Goal: Task Accomplishment & Management: Manage account settings

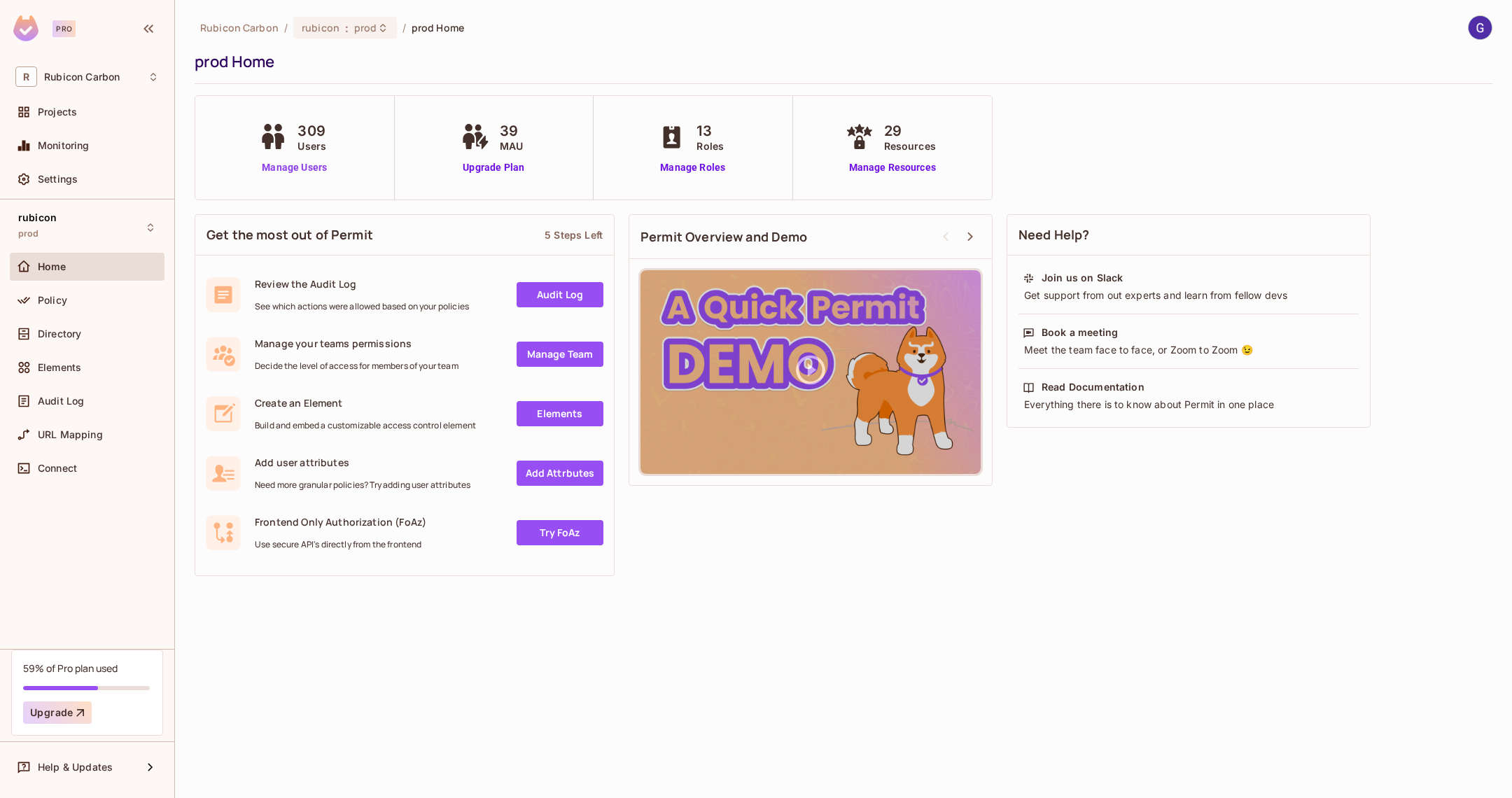
click at [313, 167] on link "Manage Users" at bounding box center [294, 167] width 77 height 15
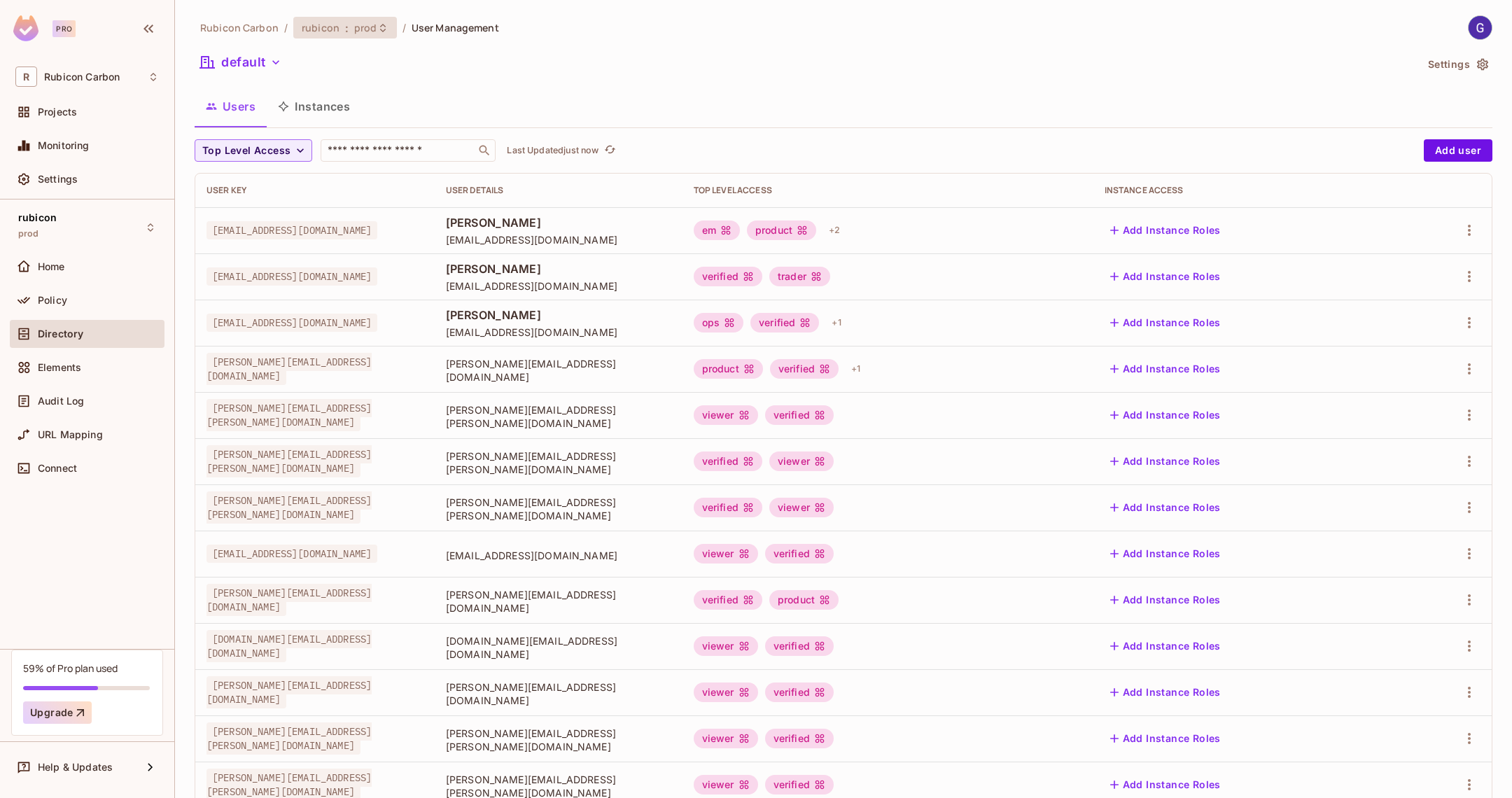
click at [377, 26] on icon at bounding box center [383, 28] width 11 height 11
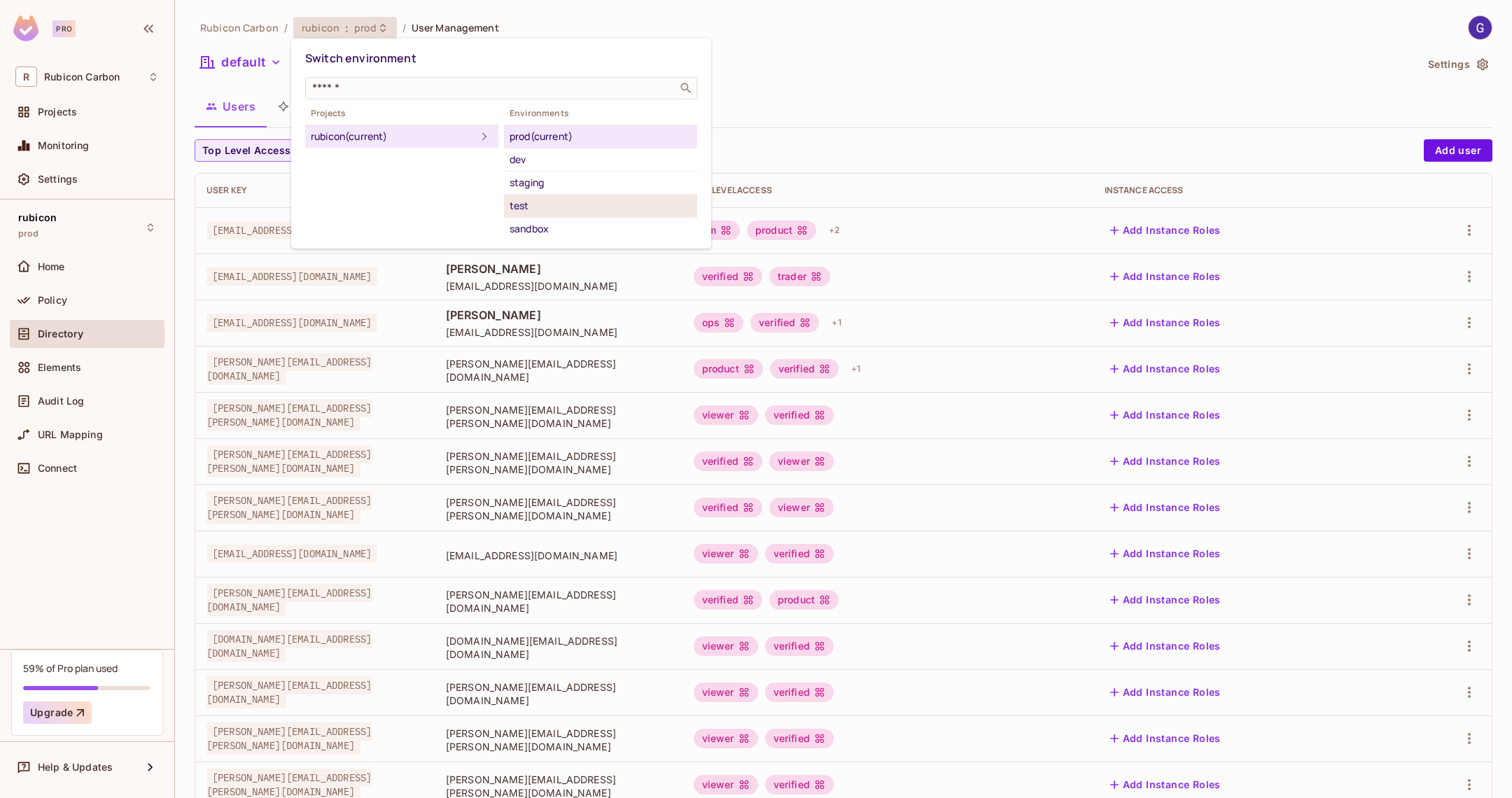
click at [554, 203] on div "test" at bounding box center [600, 205] width 182 height 17
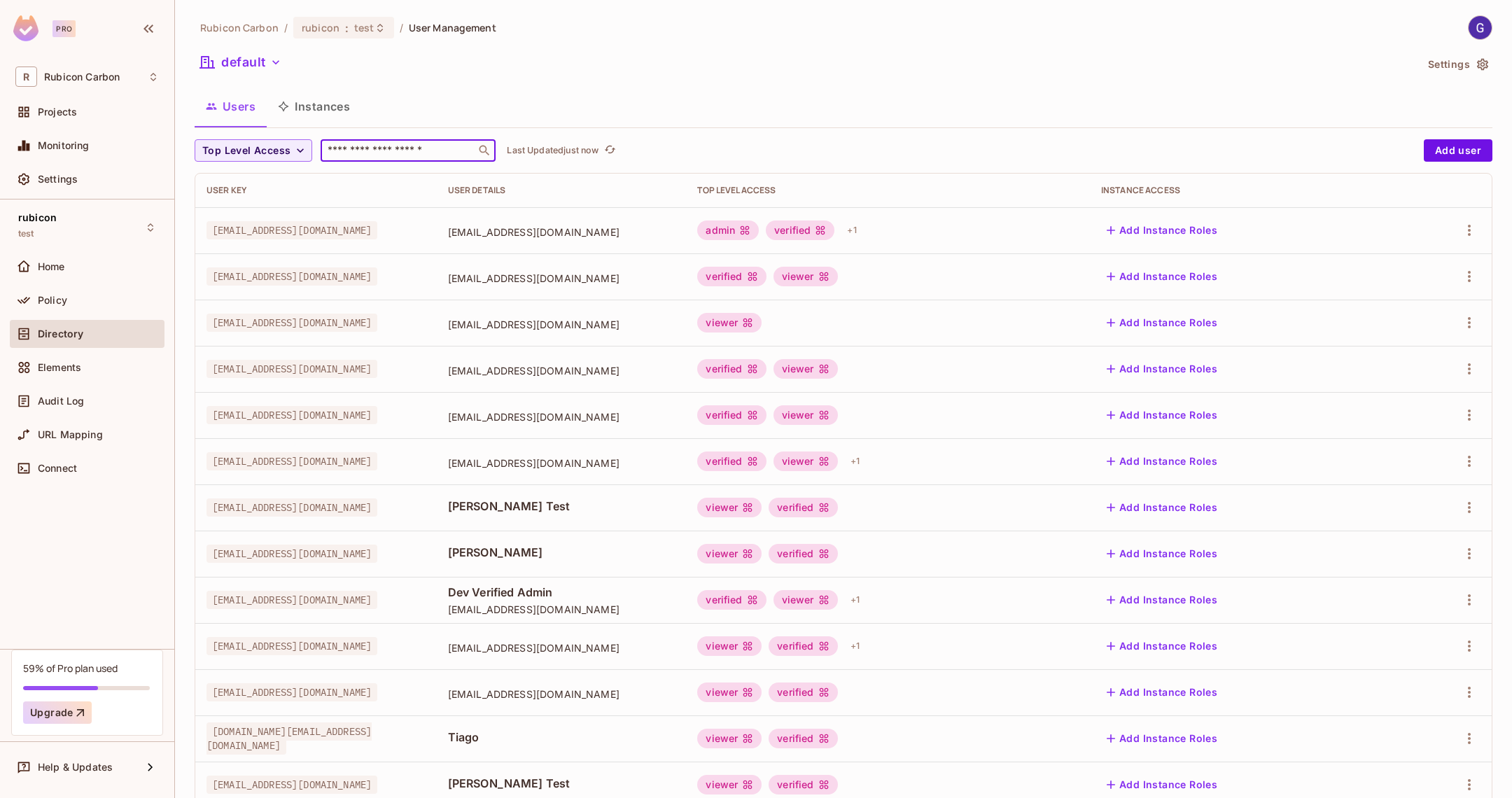
click at [420, 156] on input "text" at bounding box center [398, 150] width 147 height 14
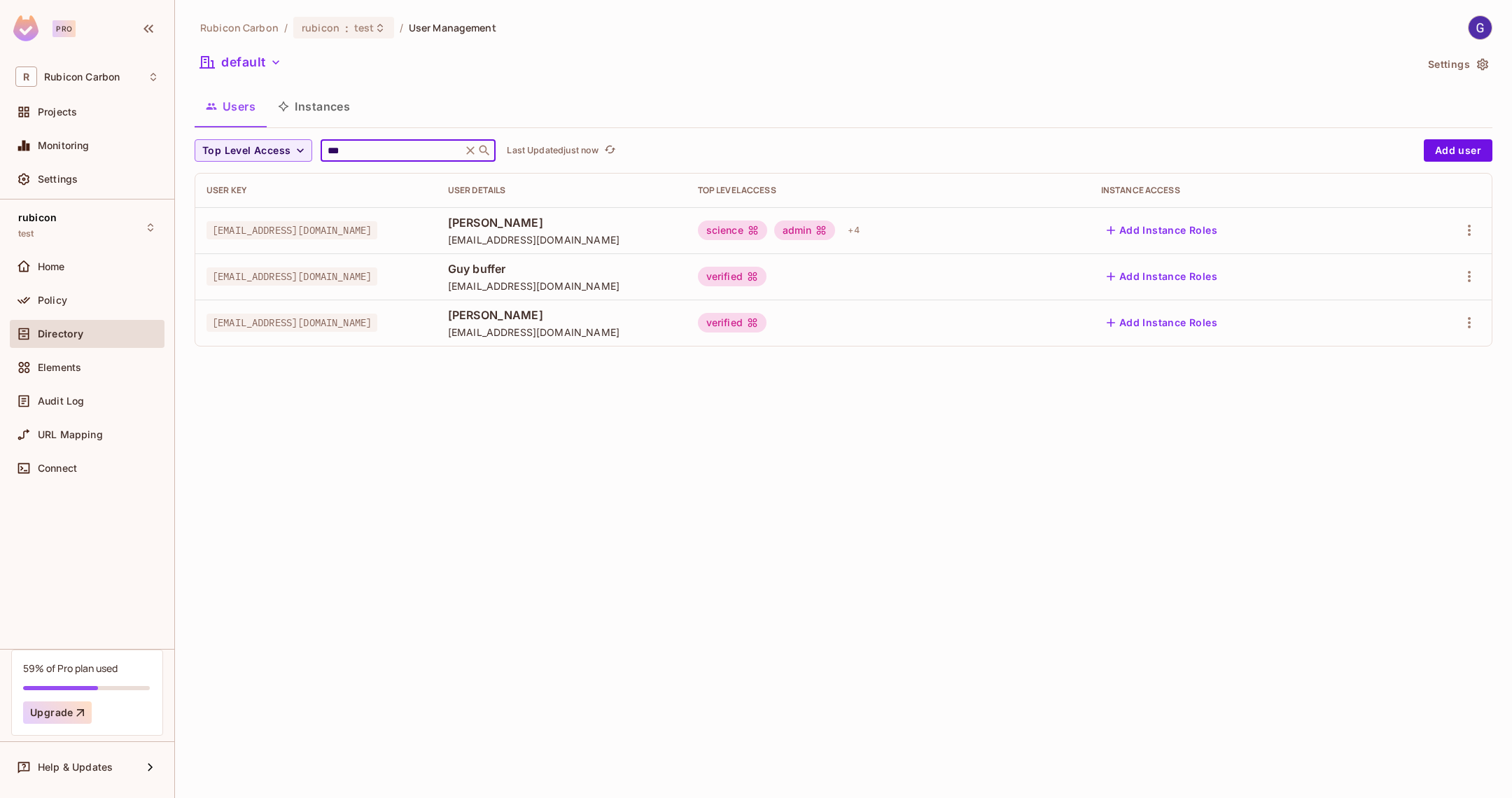
type input "***"
click at [1462, 236] on icon "button" at bounding box center [1469, 229] width 17 height 17
click at [1384, 260] on span "Edit" at bounding box center [1395, 263] width 27 height 23
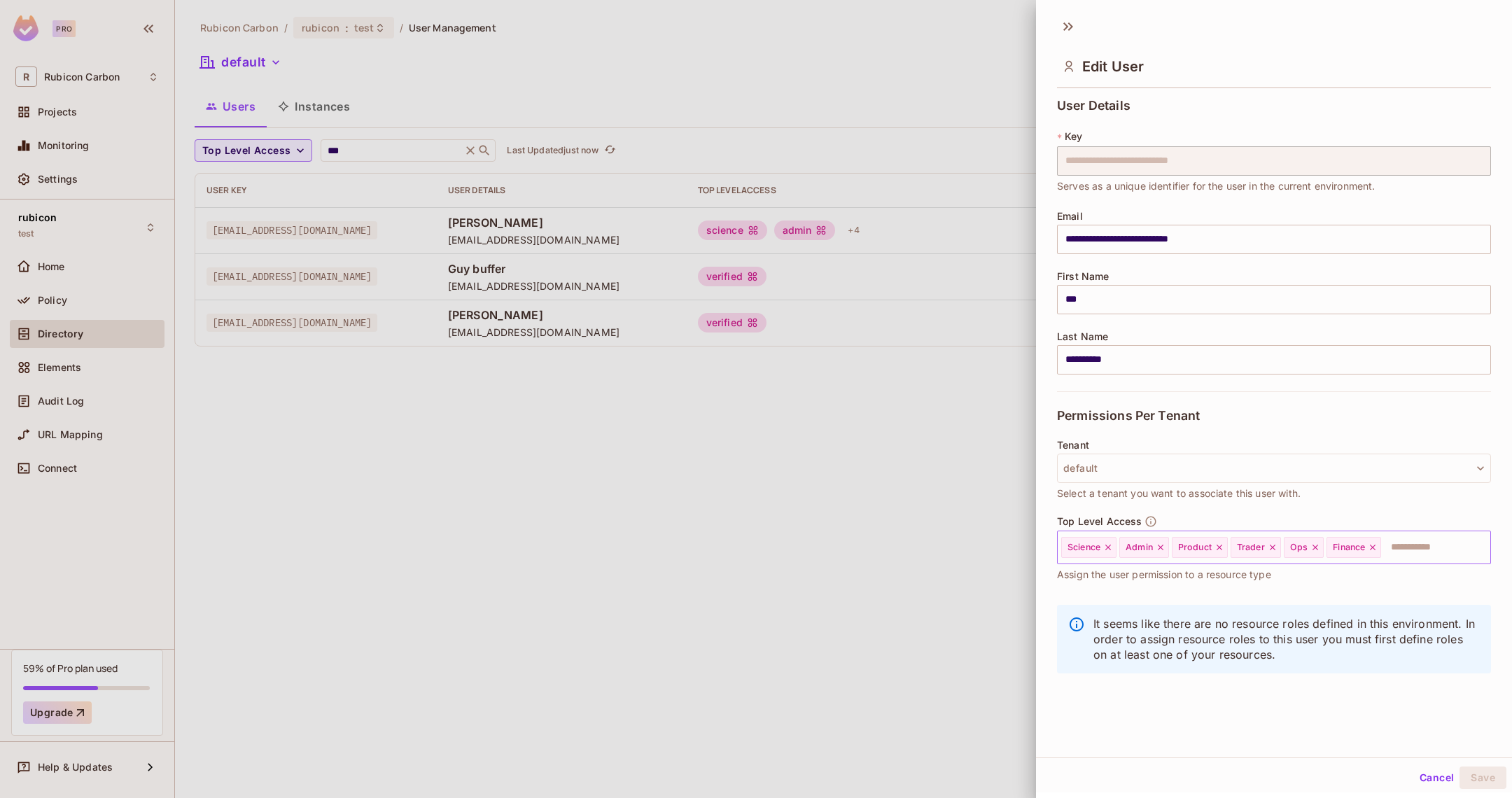
click at [1163, 544] on icon at bounding box center [1161, 547] width 5 height 5
click at [1104, 548] on icon at bounding box center [1108, 547] width 10 height 10
click at [1104, 548] on icon at bounding box center [1109, 547] width 10 height 10
click at [1104, 548] on icon at bounding box center [1102, 547] width 10 height 10
click at [1104, 548] on div "Finance" at bounding box center [1131, 548] width 55 height 21
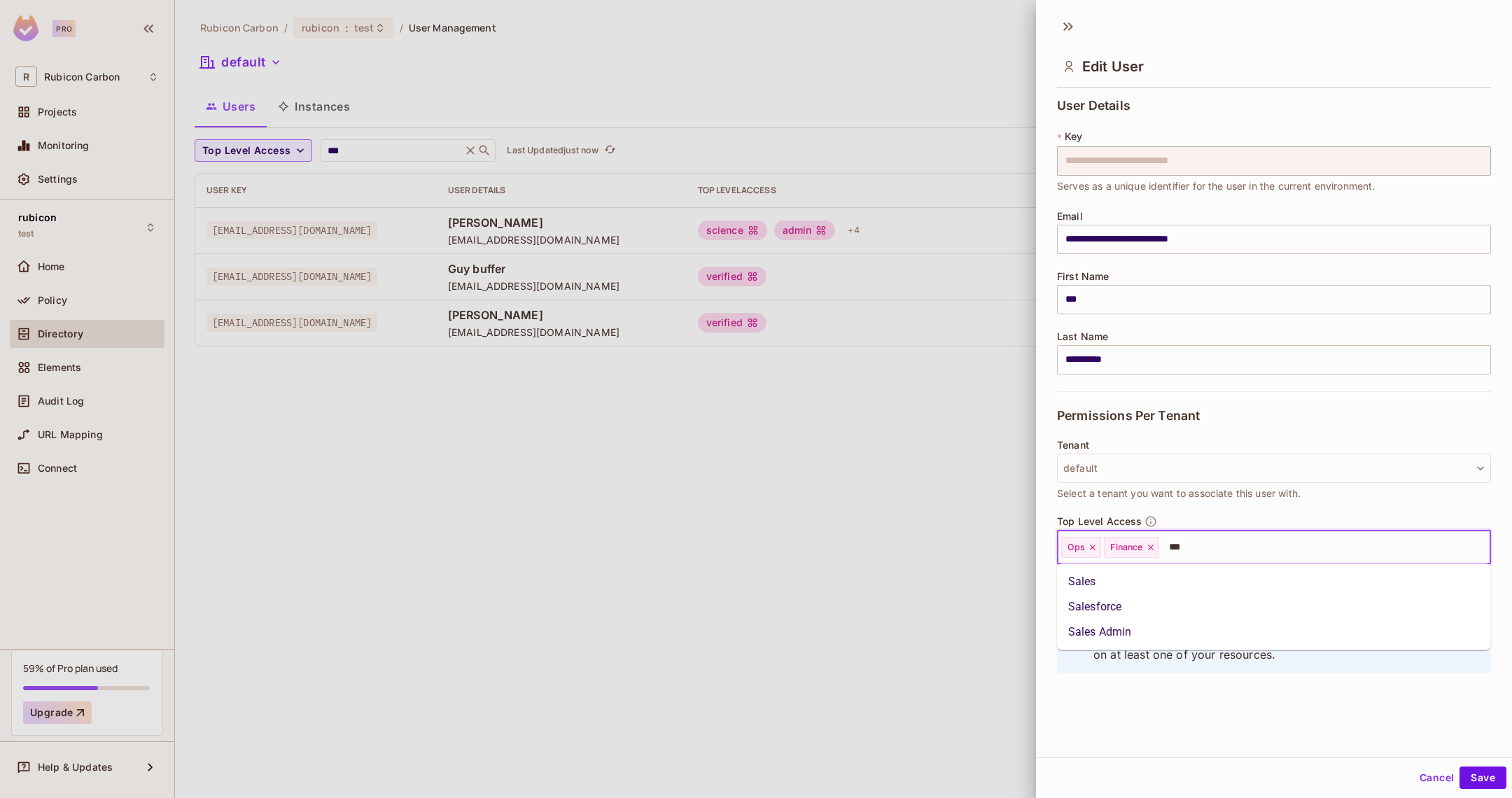
type input "****"
click at [1095, 581] on li "Sales" at bounding box center [1274, 582] width 434 height 25
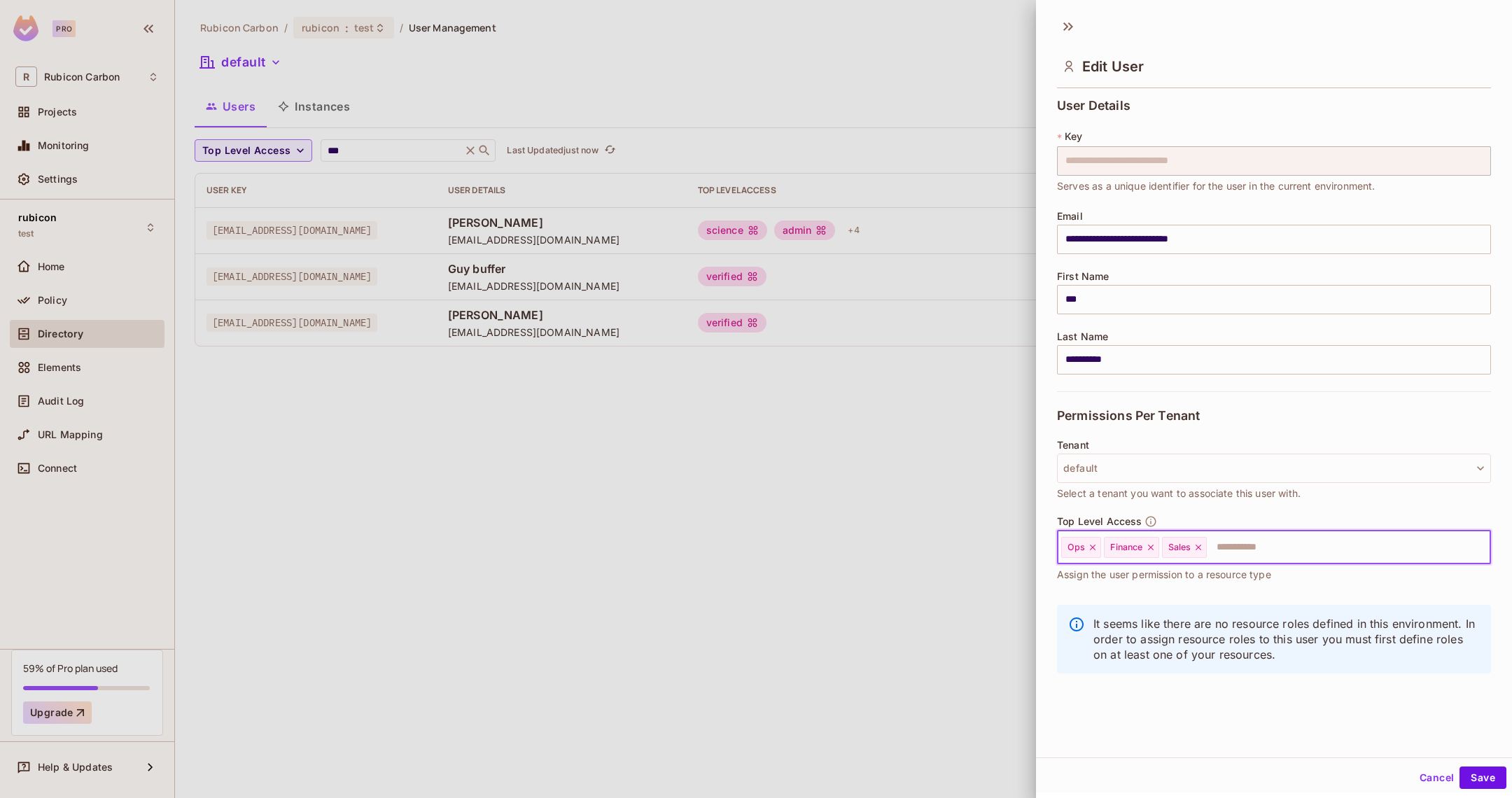
click at [1089, 548] on icon at bounding box center [1092, 547] width 10 height 10
click at [1108, 548] on icon at bounding box center [1108, 547] width 5 height 5
click at [1482, 773] on button "Save" at bounding box center [1483, 778] width 47 height 23
